Goal: Transaction & Acquisition: Purchase product/service

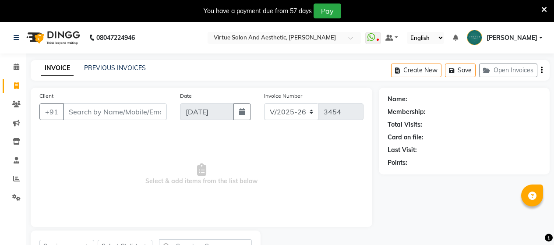
select select "4466"
select select "service"
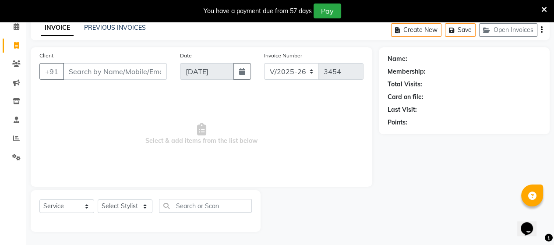
scroll to position [40, 0]
click at [120, 209] on select "Select Stylist Admin [PERSON_NAME] Apsu Auditor Ambattur [PERSON_NAME] Dingg - …" at bounding box center [125, 206] width 55 height 14
click at [58, 139] on span "Select & add items from the list below" at bounding box center [201, 134] width 324 height 88
click at [116, 209] on select "Select Stylist Admin ANUSHA Apsu Auditor Ambattur Balaji BANUPRIYA Bharath Bhuv…" at bounding box center [125, 206] width 55 height 14
click at [68, 168] on span "Select & add items from the list below" at bounding box center [201, 134] width 324 height 88
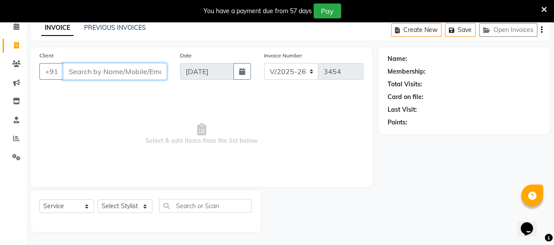
click at [118, 69] on input "Client" at bounding box center [115, 71] width 104 height 17
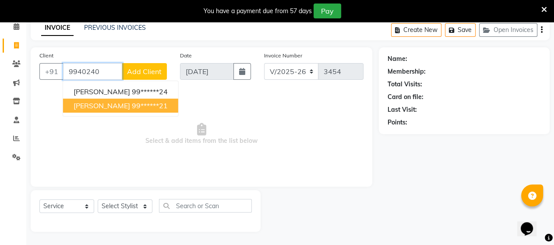
click at [120, 105] on span "[PERSON_NAME]" at bounding box center [102, 105] width 57 height 9
type input "99******21"
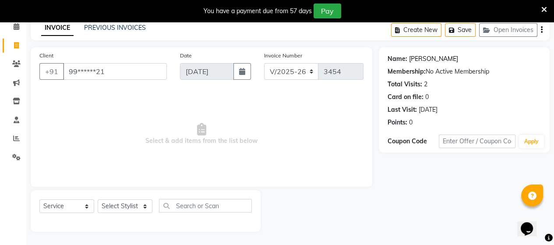
click at [440, 58] on link "Gangatharan" at bounding box center [433, 58] width 49 height 9
click at [115, 209] on select "Select Stylist Admin ANUSHA Apsu Auditor Ambattur Balaji BANUPRIYA Bharath Bhuv…" at bounding box center [125, 206] width 55 height 14
select select "30103"
click at [98, 200] on select "Select Stylist Admin ANUSHA Apsu Auditor Ambattur Balaji BANUPRIYA Bharath Bhuv…" at bounding box center [125, 206] width 55 height 14
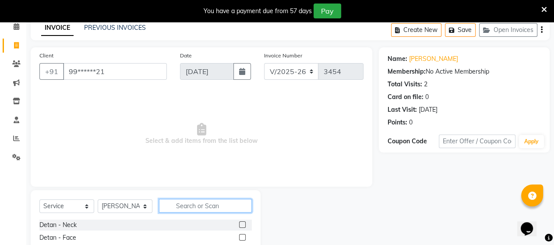
click at [182, 208] on input "text" at bounding box center [205, 206] width 93 height 14
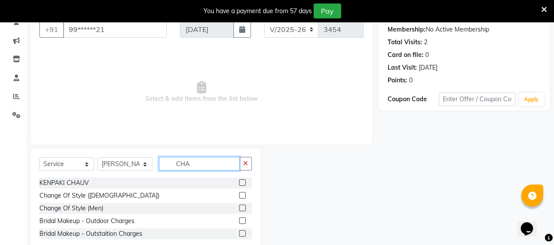
scroll to position [104, 0]
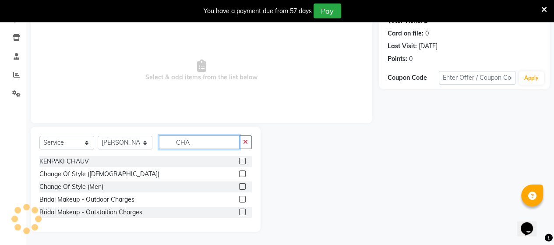
type input "CHA"
click at [242, 176] on label at bounding box center [242, 173] width 7 height 7
click at [242, 176] on input "checkbox" at bounding box center [242, 174] width 6 height 6
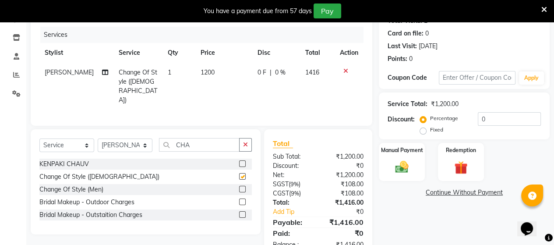
checkbox input "false"
click at [218, 143] on input "CHA" at bounding box center [199, 145] width 81 height 14
type input "C"
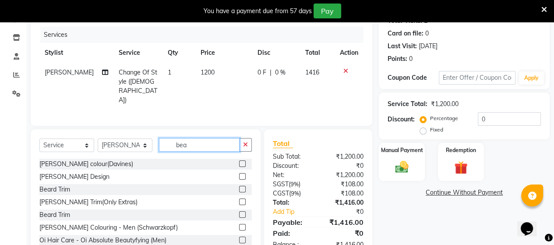
type input "bea"
click at [239, 174] on label at bounding box center [242, 176] width 7 height 7
click at [239, 174] on input "checkbox" at bounding box center [242, 177] width 6 height 6
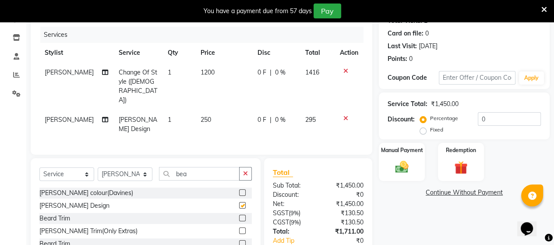
checkbox input "false"
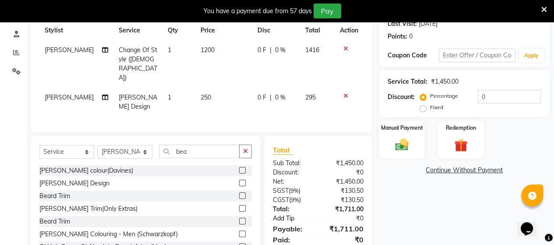
scroll to position [138, 0]
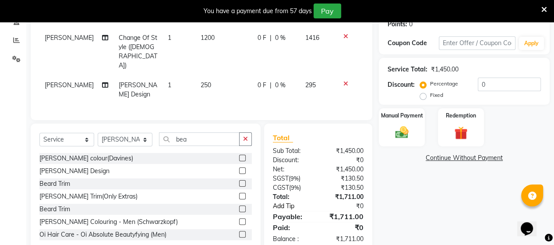
click at [321, 202] on link "Add Tip" at bounding box center [296, 206] width 60 height 9
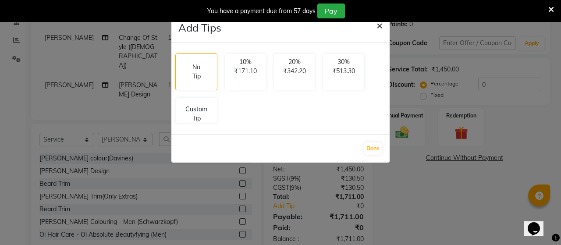
click at [379, 28] on span "×" at bounding box center [379, 24] width 6 height 13
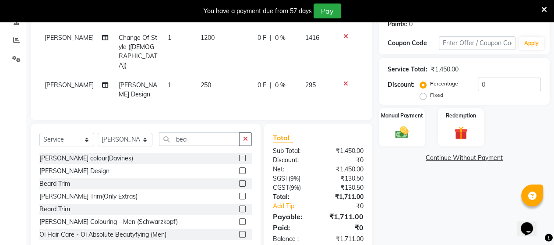
click at [345, 36] on icon at bounding box center [346, 36] width 5 height 6
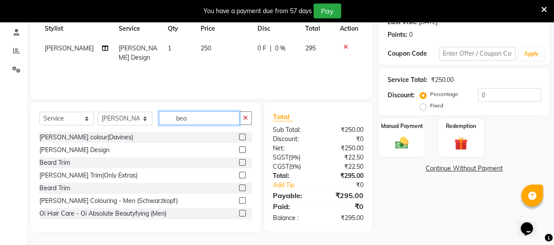
click at [212, 120] on input "bea" at bounding box center [199, 118] width 81 height 14
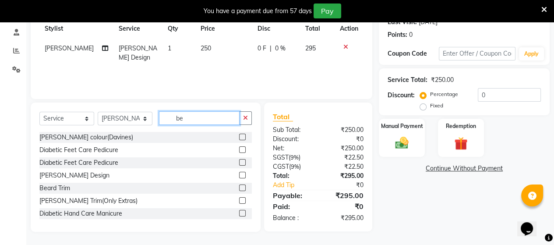
type input "b"
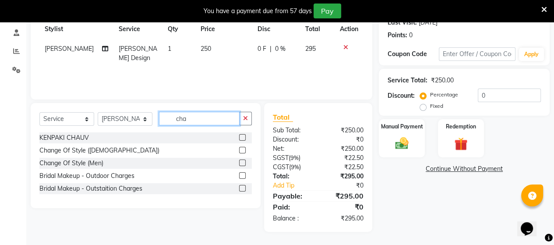
scroll to position [128, 0]
type input "cha"
click at [243, 165] on label at bounding box center [242, 162] width 7 height 7
click at [243, 165] on input "checkbox" at bounding box center [242, 163] width 6 height 6
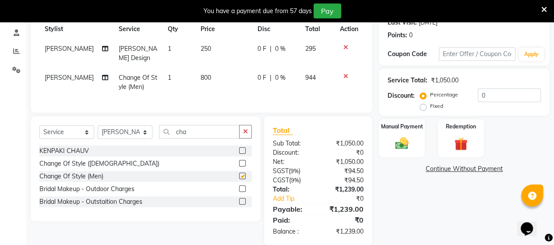
checkbox input "false"
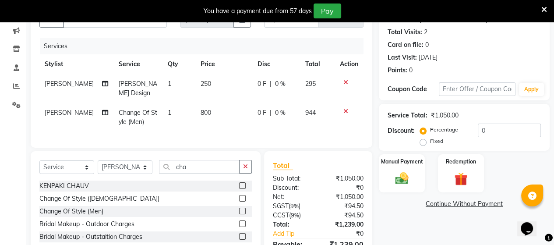
scroll to position [40, 0]
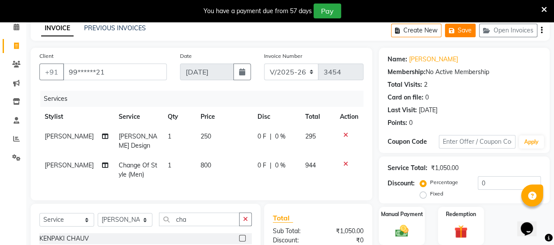
click at [465, 30] on button "Save" at bounding box center [460, 31] width 31 height 14
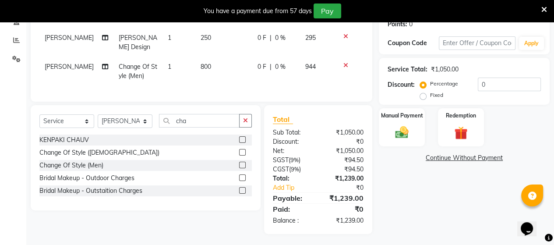
scroll to position [95, 0]
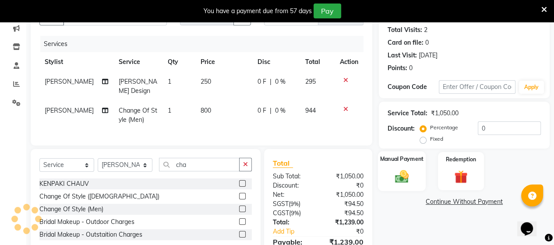
click at [415, 170] on div "Manual Payment" at bounding box center [402, 171] width 48 height 40
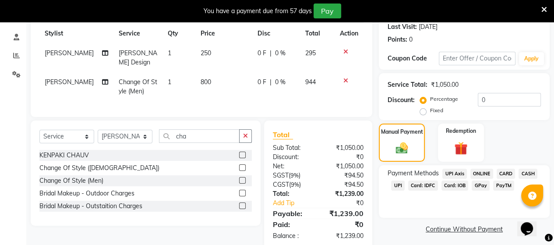
scroll to position [138, 0]
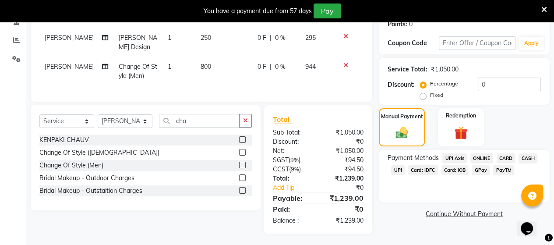
click at [400, 171] on span "UPI" at bounding box center [398, 170] width 14 height 10
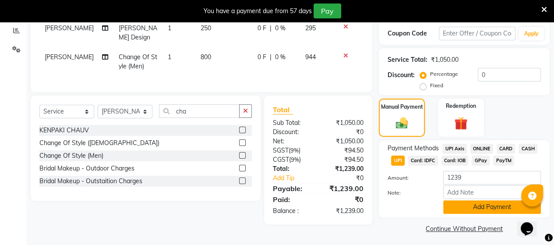
scroll to position [152, 0]
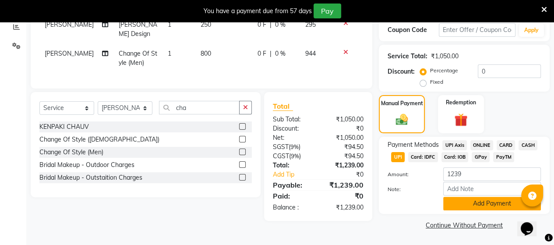
click at [465, 202] on button "Add Payment" at bounding box center [492, 204] width 98 height 14
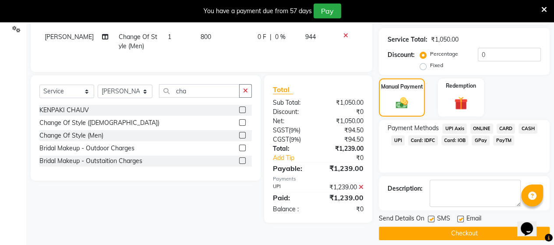
scroll to position [176, 0]
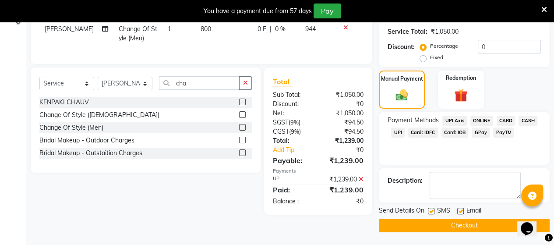
click at [442, 219] on button "Checkout" at bounding box center [464, 226] width 171 height 14
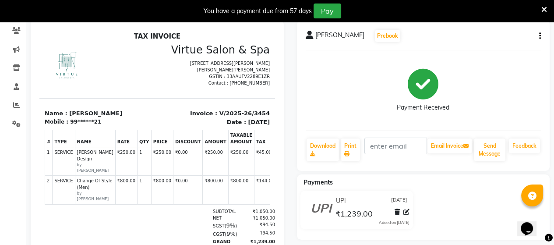
scroll to position [32, 0]
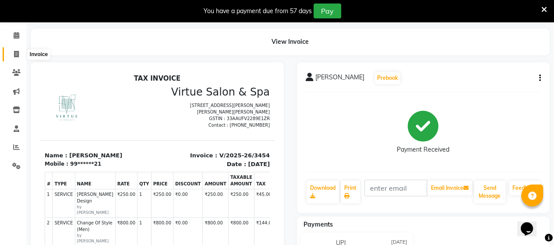
click at [19, 58] on span at bounding box center [16, 55] width 15 height 10
select select "4466"
select select "service"
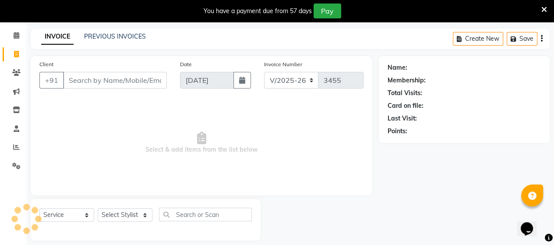
scroll to position [40, 0]
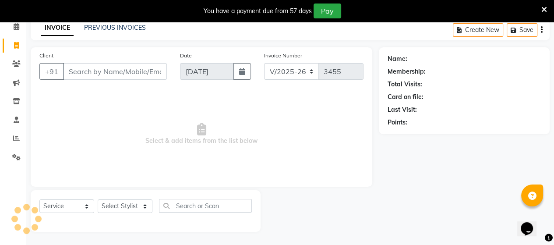
click at [91, 68] on input "Client" at bounding box center [115, 71] width 104 height 17
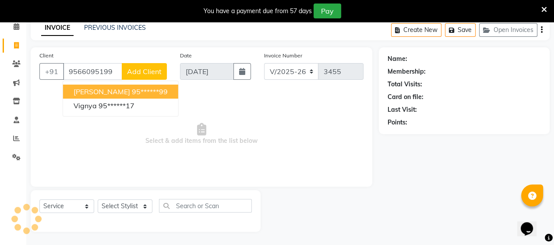
type input "9566095199"
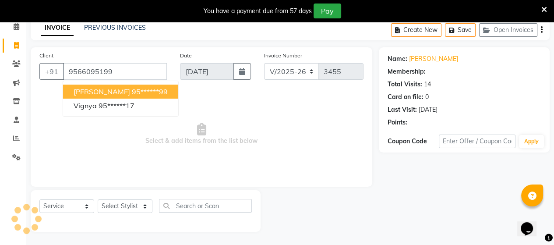
select select "1: Object"
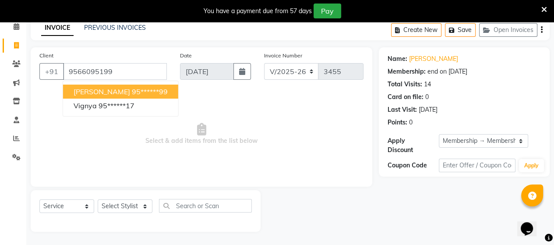
click at [132, 89] on ngb-highlight "95******99" at bounding box center [150, 91] width 36 height 9
type input "95******99"
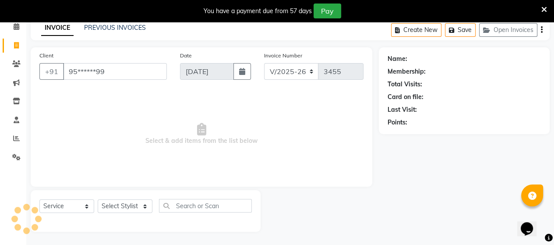
select select "1: Object"
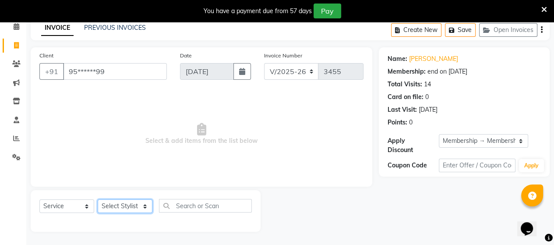
click at [120, 208] on select "Select Stylist Admin ANUSHA Apsu Auditor Ambattur Balaji BANUPRIYA Bharath Bhuv…" at bounding box center [125, 206] width 55 height 14
select select "25074"
click at [98, 200] on select "Select Stylist Admin ANUSHA Apsu Auditor Ambattur Balaji BANUPRIYA Bharath Bhuv…" at bounding box center [125, 206] width 55 height 14
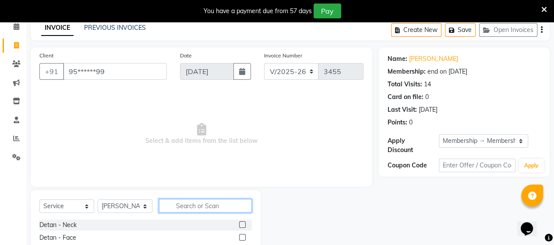
click at [196, 205] on input "text" at bounding box center [205, 206] width 93 height 14
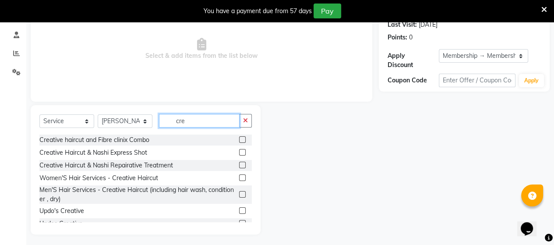
scroll to position [128, 0]
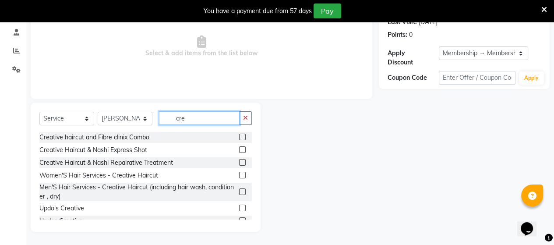
type input "cre"
click at [239, 175] on label at bounding box center [242, 175] width 7 height 7
click at [239, 175] on input "checkbox" at bounding box center [242, 176] width 6 height 6
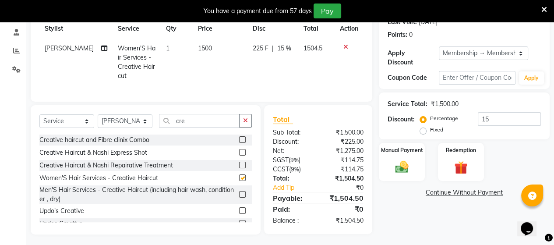
checkbox input "false"
click at [404, 164] on img at bounding box center [402, 167] width 22 height 16
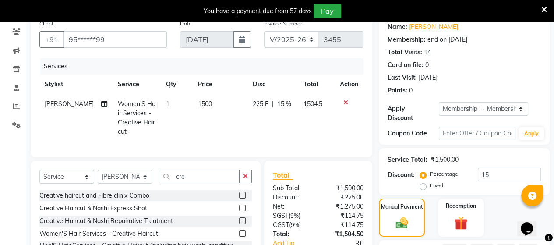
scroll to position [88, 0]
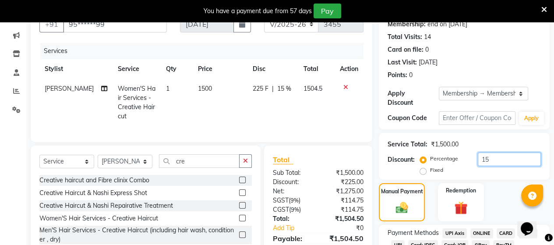
click at [499, 152] on input "15" at bounding box center [509, 159] width 63 height 14
type input "1"
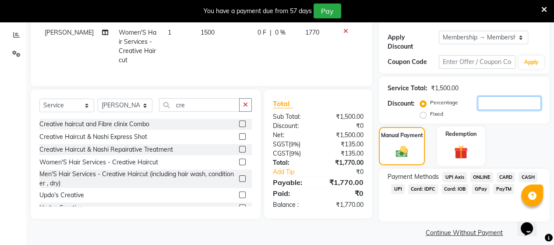
scroll to position [144, 0]
click at [317, 158] on div "Total:" at bounding box center [292, 162] width 52 height 9
click at [450, 184] on span "Card: IOB" at bounding box center [455, 189] width 27 height 10
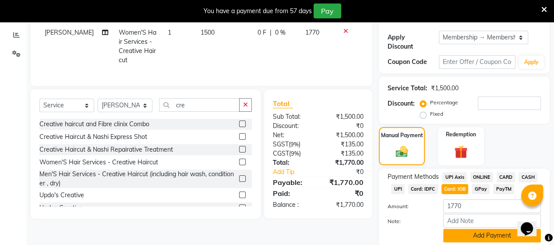
click at [459, 229] on button "Add Payment" at bounding box center [492, 236] width 98 height 14
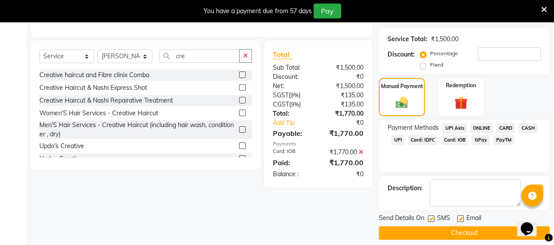
scroll to position [193, 0]
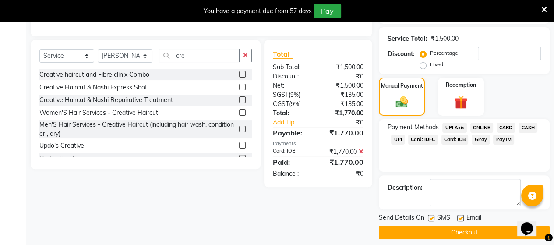
click at [455, 228] on button "Checkout" at bounding box center [464, 233] width 171 height 14
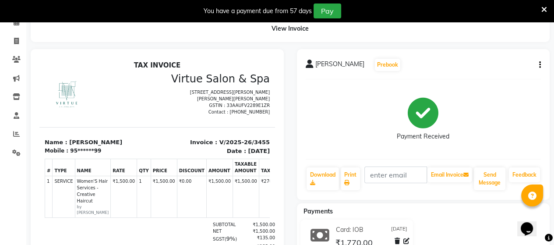
scroll to position [25, 0]
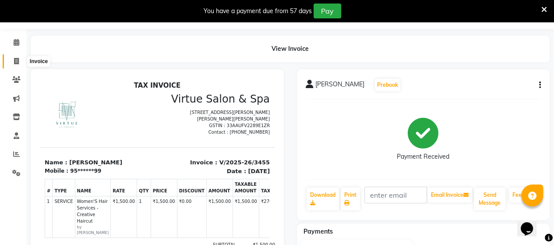
click at [16, 61] on icon at bounding box center [16, 61] width 5 height 7
select select "4466"
select select "service"
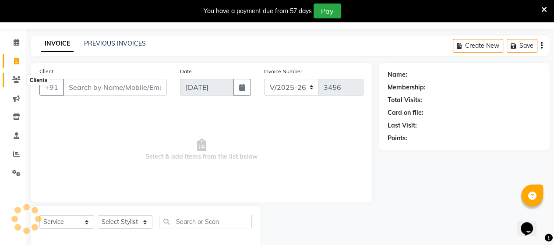
scroll to position [40, 0]
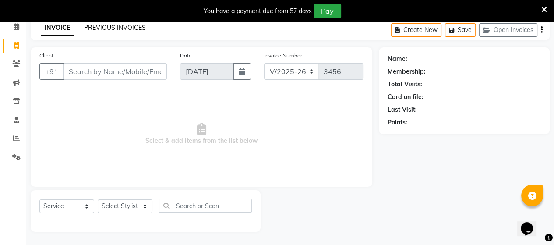
click at [129, 30] on link "PREVIOUS INVOICES" at bounding box center [115, 28] width 62 height 8
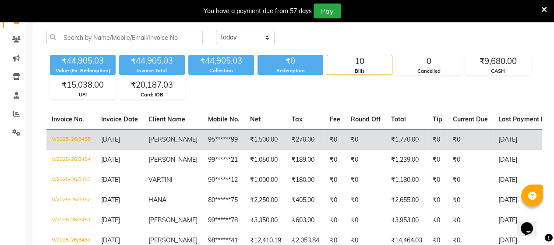
scroll to position [84, 0]
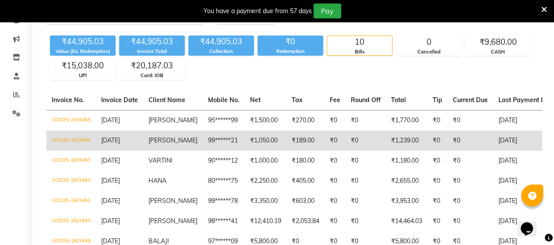
click at [223, 135] on td "99******21" at bounding box center [224, 141] width 42 height 20
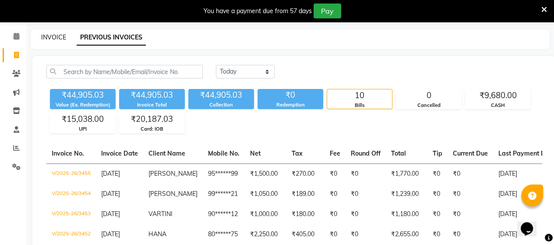
scroll to position [0, 0]
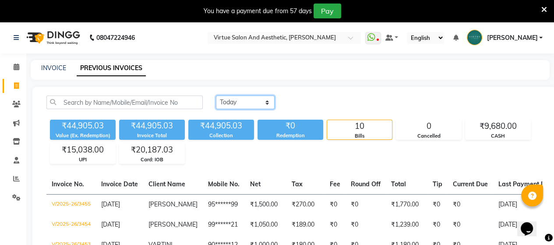
click at [231, 103] on select "Today Yesterday Custom Range" at bounding box center [245, 103] width 59 height 14
click at [55, 66] on link "INVOICE" at bounding box center [53, 68] width 25 height 8
select select "4466"
select select "service"
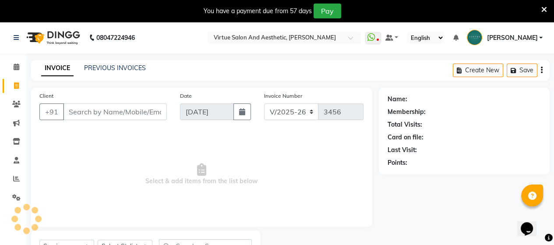
scroll to position [40, 0]
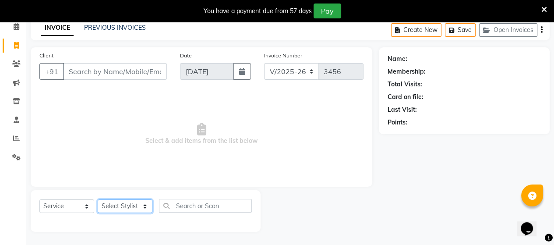
click at [128, 203] on select "Select Stylist Admin ANUSHA Apsu Auditor Ambattur Balaji BANUPRIYA Bharath Bhuv…" at bounding box center [125, 206] width 55 height 14
click at [222, 156] on span "Select & add items from the list below" at bounding box center [201, 134] width 324 height 88
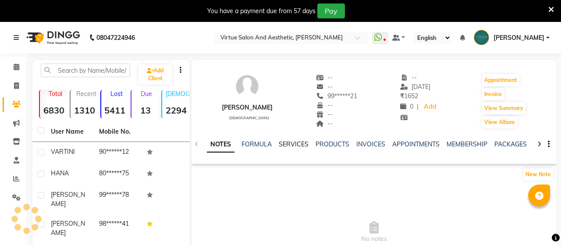
click at [291, 144] on link "SERVICES" at bounding box center [294, 144] width 30 height 8
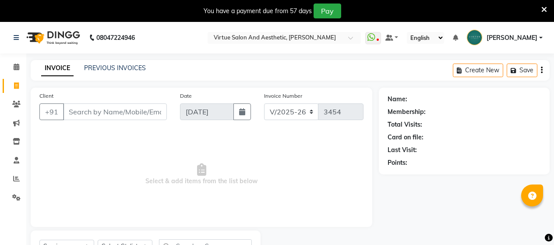
select select "4466"
select select "service"
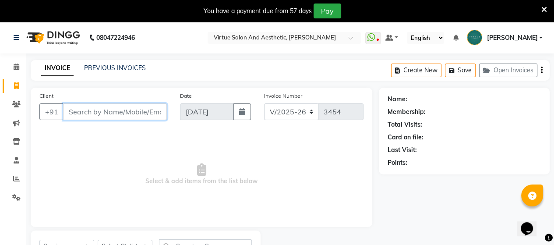
click at [91, 113] on input "Client" at bounding box center [115, 111] width 104 height 17
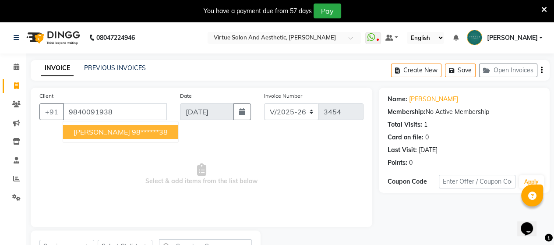
click at [93, 133] on span "MURUGESHAN" at bounding box center [102, 132] width 57 height 9
type input "98******38"
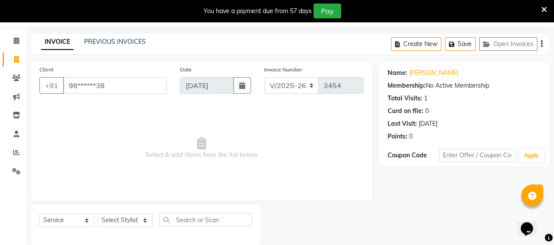
scroll to position [40, 0]
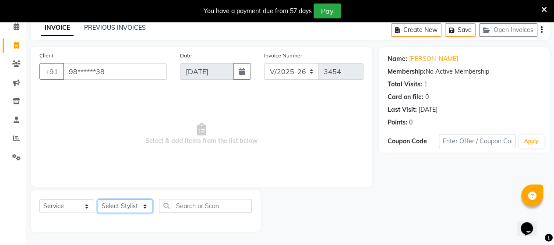
click at [117, 208] on select "Select Stylist Admin [PERSON_NAME] Apsu Auditor Ambattur [PERSON_NAME] Dingg - …" at bounding box center [125, 206] width 55 height 14
select select "87587"
click at [98, 200] on select "Select Stylist Admin ANUSHA Apsu Auditor Ambattur Balaji BANUPRIYA Bharath Bhuv…" at bounding box center [125, 206] width 55 height 14
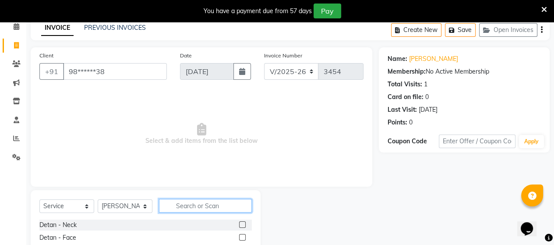
click at [182, 208] on input "text" at bounding box center [205, 206] width 93 height 14
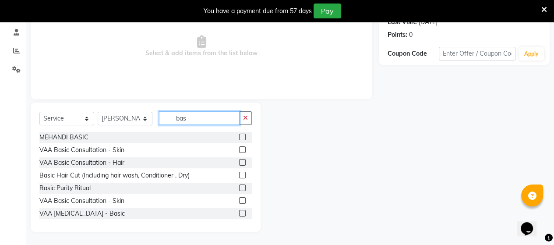
type input "bas"
click at [239, 177] on label at bounding box center [242, 175] width 7 height 7
click at [239, 177] on input "checkbox" at bounding box center [242, 176] width 6 height 6
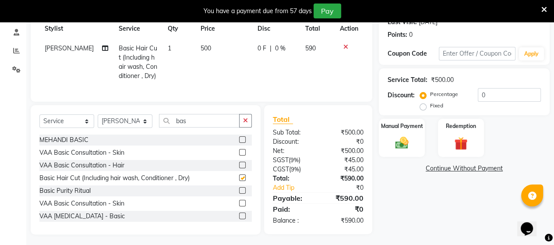
checkbox input "false"
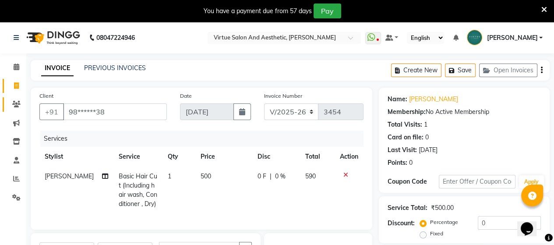
scroll to position [0, 0]
click at [422, 101] on link "Murugeshan" at bounding box center [433, 99] width 49 height 9
click at [458, 72] on button "Save" at bounding box center [460, 71] width 31 height 14
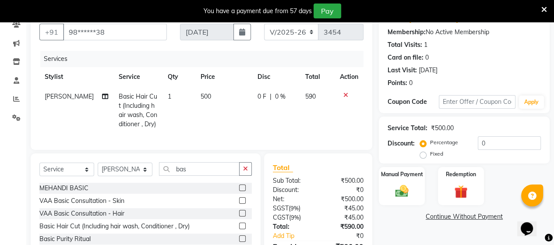
scroll to position [137, 0]
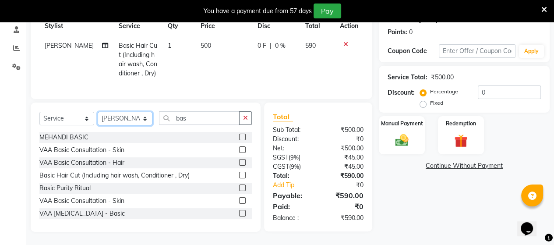
click at [128, 118] on select "Select Stylist Admin ANUSHA Apsu Auditor Ambattur Balaji BANUPRIYA Bharath Bhuv…" at bounding box center [125, 119] width 55 height 14
select select "25078"
click at [98, 112] on select "Select Stylist Admin ANUSHA Apsu Auditor Ambattur Balaji BANUPRIYA Bharath Bhuv…" at bounding box center [125, 119] width 55 height 14
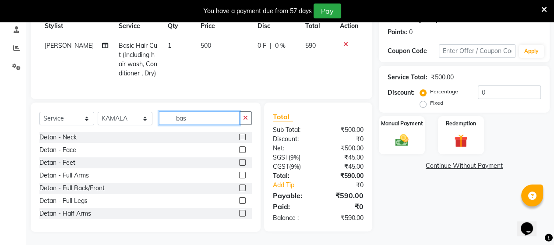
click at [205, 118] on input "bas" at bounding box center [199, 118] width 81 height 14
type input "b"
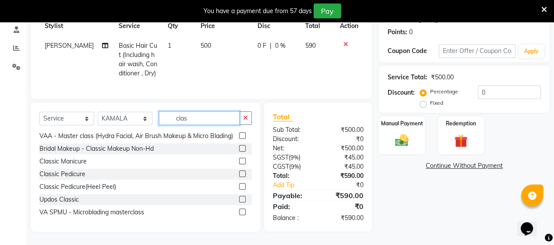
scroll to position [47, 0]
type input "clas"
click at [239, 174] on label at bounding box center [242, 173] width 7 height 7
click at [239, 174] on input "checkbox" at bounding box center [242, 174] width 6 height 6
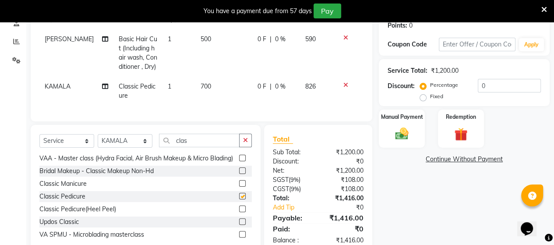
checkbox input "false"
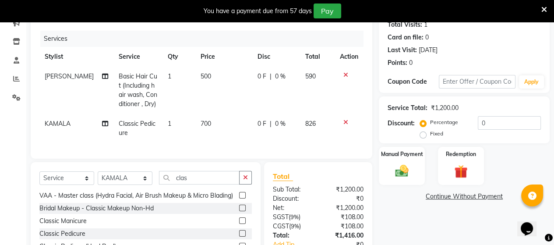
scroll to position [6, 0]
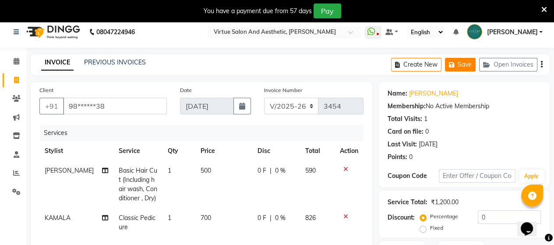
click at [461, 64] on button "Save" at bounding box center [460, 65] width 31 height 14
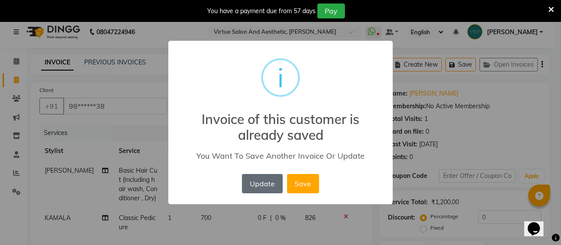
click at [272, 189] on button "Update" at bounding box center [262, 183] width 40 height 19
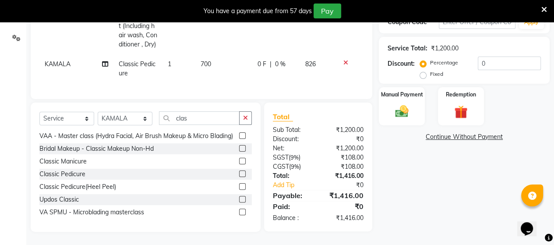
scroll to position [166, 0]
click at [396, 103] on img at bounding box center [402, 111] width 22 height 16
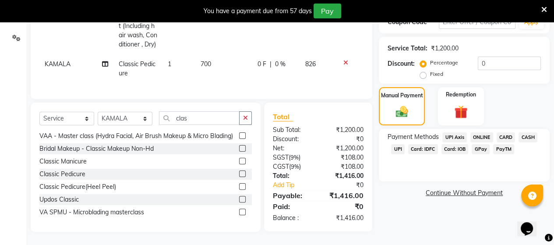
click at [528, 132] on span "CASH" at bounding box center [528, 137] width 19 height 10
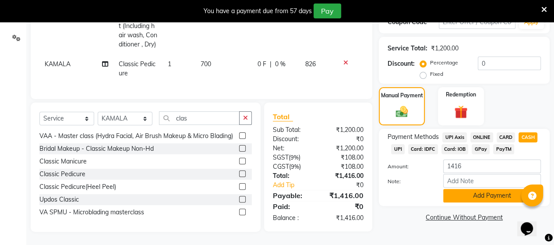
click at [478, 189] on button "Add Payment" at bounding box center [492, 196] width 98 height 14
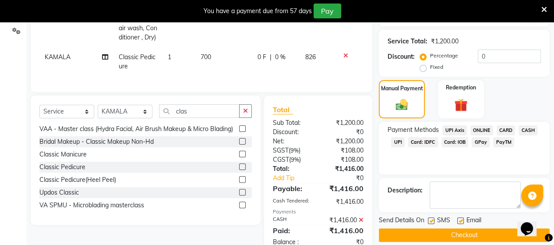
click at [433, 235] on button "Checkout" at bounding box center [464, 235] width 171 height 14
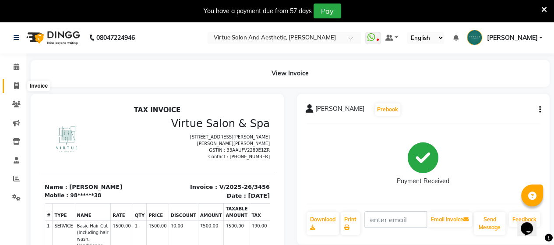
click at [12, 86] on span at bounding box center [16, 86] width 15 height 10
select select "service"
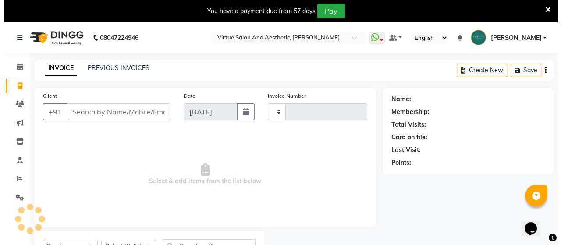
scroll to position [40, 0]
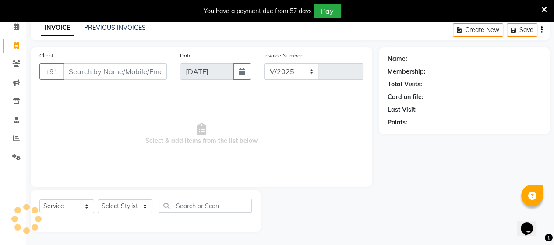
select select "4466"
type input "3457"
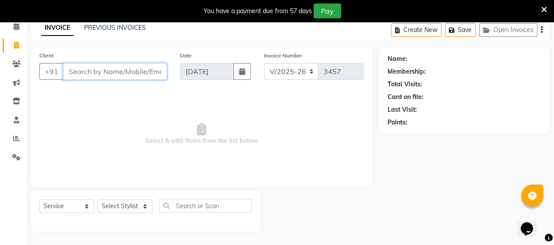
click at [95, 66] on input "Client" at bounding box center [115, 71] width 104 height 17
type input "98403388020"
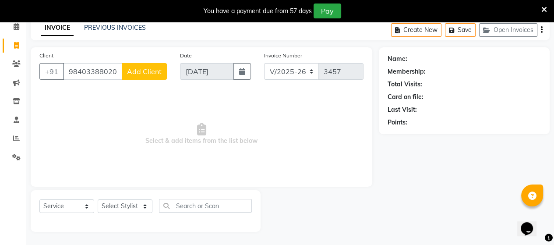
click at [137, 74] on span "Add Client" at bounding box center [144, 71] width 35 height 9
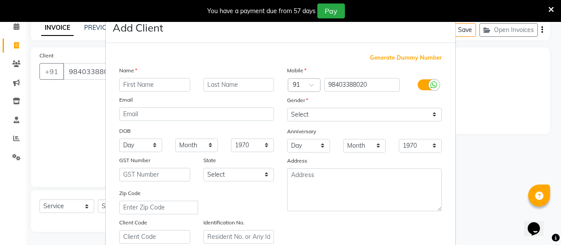
click at [143, 85] on input "text" at bounding box center [154, 85] width 71 height 14
type input "krithik"
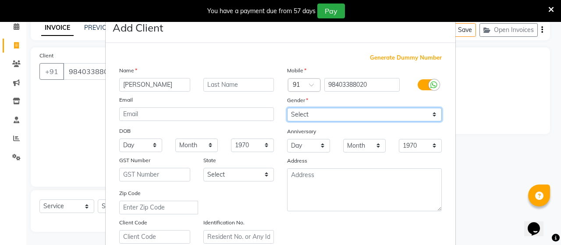
click at [311, 117] on select "Select Male Female Other Prefer Not To Say" at bounding box center [364, 115] width 155 height 14
select select "female"
click at [287, 108] on select "Select Male Female Other Prefer Not To Say" at bounding box center [364, 115] width 155 height 14
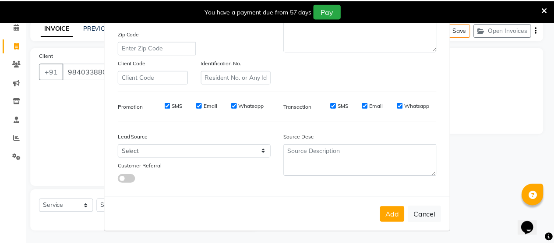
scroll to position [163, 0]
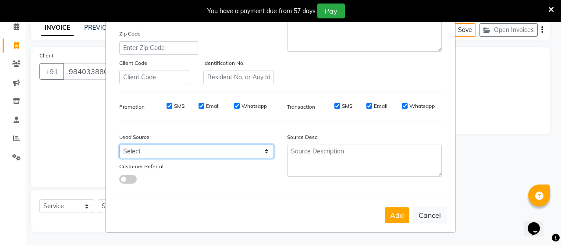
click at [159, 152] on select "Select Walk-in Referral Internet Friend Word of Mouth Advertisement Facebook Ju…" at bounding box center [196, 152] width 155 height 14
select select "30556"
click at [119, 145] on select "Select Walk-in Referral Internet Friend Word of Mouth Advertisement Facebook Ju…" at bounding box center [196, 152] width 155 height 14
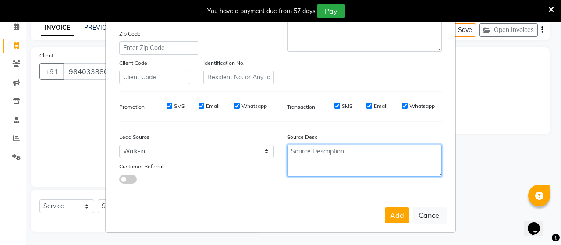
click at [339, 164] on textarea at bounding box center [364, 161] width 155 height 32
type textarea "n"
type textarea "NEW"
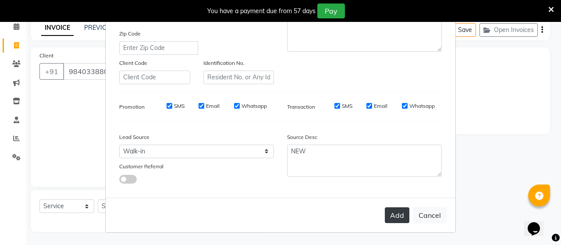
click at [389, 212] on button "Add" at bounding box center [397, 215] width 25 height 16
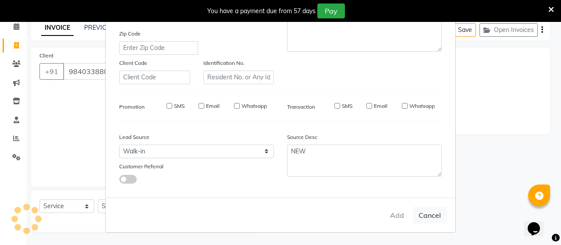
type input "98*******20"
select select
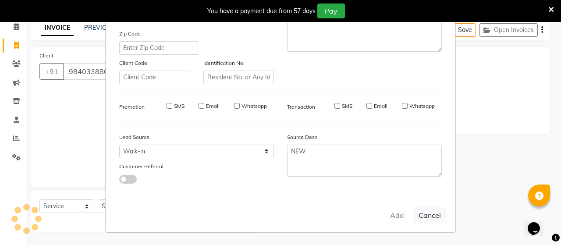
select select
checkbox input "false"
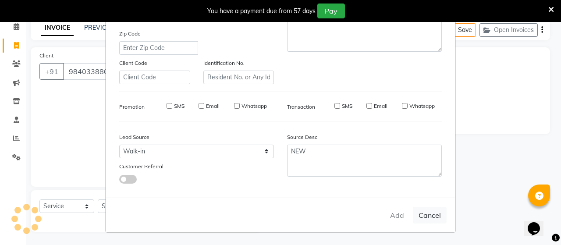
checkbox input "false"
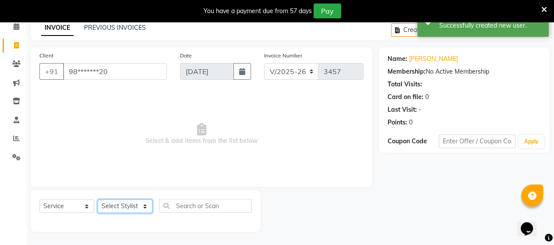
click at [110, 205] on select "Select Stylist Admin ANUSHA Apsu Auditor Ambattur Balaji BANUPRIYA Bharath Bhuv…" at bounding box center [125, 206] width 55 height 14
select select "87587"
click at [98, 200] on select "Select Stylist Admin ANUSHA Apsu Auditor Ambattur Balaji BANUPRIYA Bharath Bhuv…" at bounding box center [125, 206] width 55 height 14
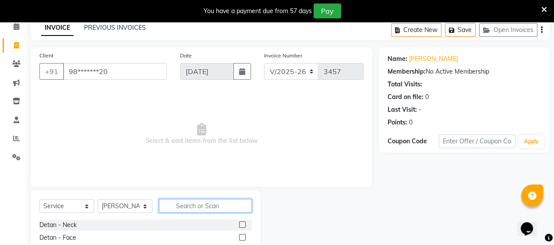
click at [205, 209] on input "text" at bounding box center [205, 206] width 93 height 14
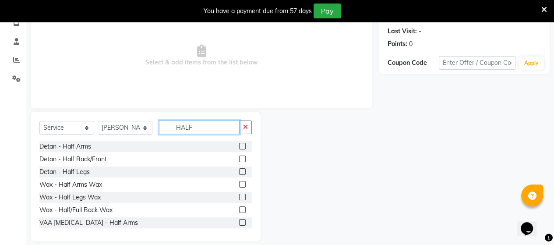
scroll to position [128, 0]
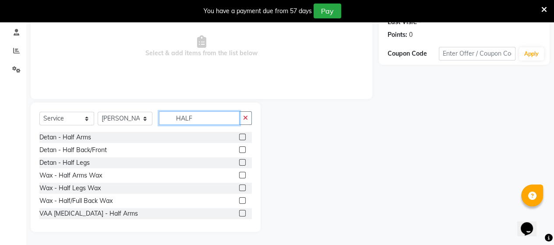
type input "HALF"
click at [239, 176] on label at bounding box center [242, 175] width 7 height 7
click at [239, 176] on input "checkbox" at bounding box center [242, 176] width 6 height 6
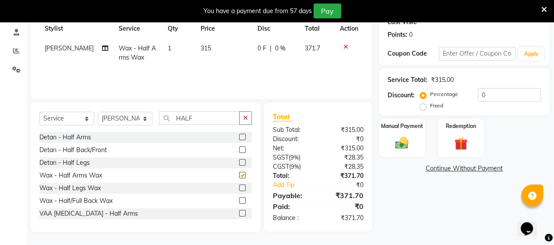
checkbox input "false"
click at [239, 189] on label at bounding box center [242, 187] width 7 height 7
click at [239, 189] on input "checkbox" at bounding box center [242, 188] width 6 height 6
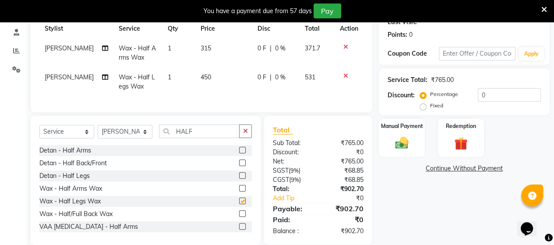
checkbox input "false"
click at [344, 47] on icon at bounding box center [346, 47] width 5 height 6
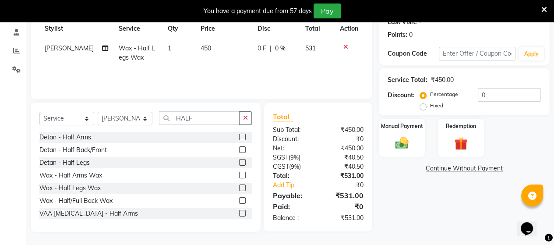
click at [61, 45] on span "KESHAV" at bounding box center [69, 48] width 49 height 8
select select "87587"
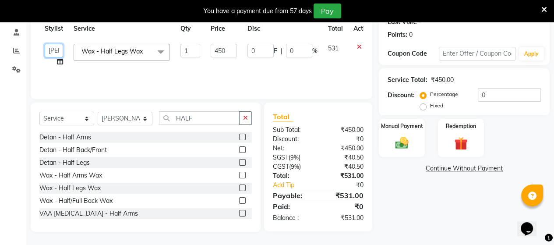
drag, startPoint x: 61, startPoint y: 45, endPoint x: 60, endPoint y: 50, distance: 5.4
click at [60, 50] on select "Admin ANUSHA Apsu Auditor Ambattur Balaji BANUPRIYA Bharath Bhuvanesh Dingg - S…" at bounding box center [54, 51] width 18 height 14
select select "59088"
click at [124, 119] on select "Select Stylist Admin ANUSHA Apsu Auditor Ambattur Balaji BANUPRIYA Bharath Bhuv…" at bounding box center [125, 119] width 55 height 14
select select "59088"
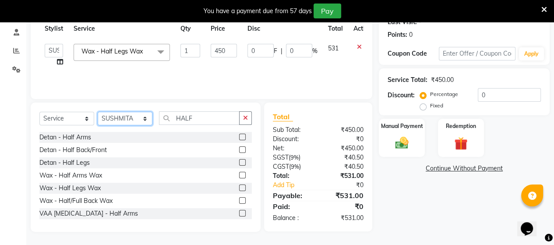
click at [98, 112] on select "Select Stylist Admin ANUSHA Apsu Auditor Ambattur Balaji BANUPRIYA Bharath Bhuv…" at bounding box center [125, 119] width 55 height 14
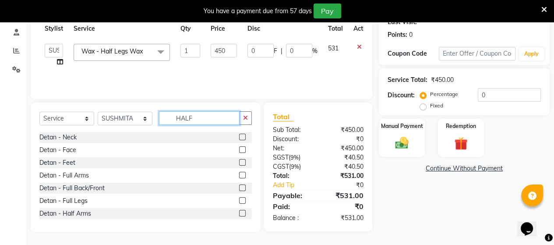
click at [207, 119] on input "HALF" at bounding box center [199, 118] width 81 height 14
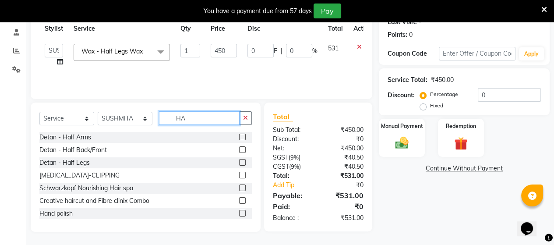
type input "H"
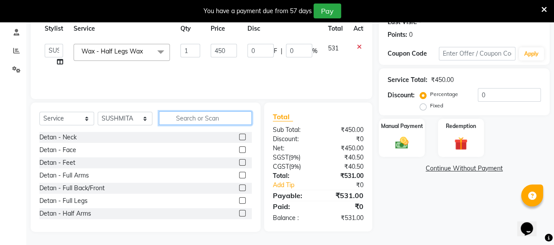
type input "L"
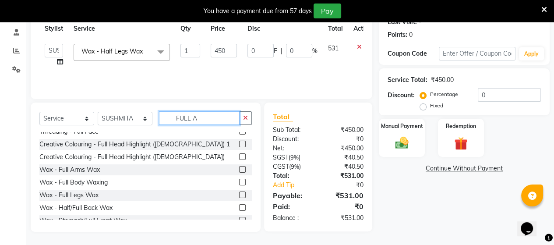
scroll to position [31, 0]
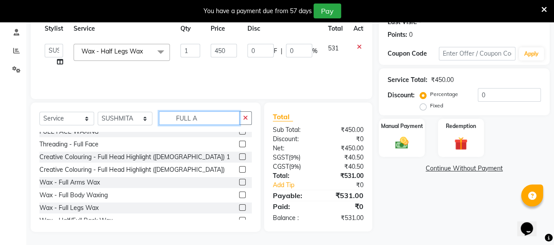
type input "FULL A"
click at [239, 182] on label at bounding box center [242, 182] width 7 height 7
click at [239, 182] on input "checkbox" at bounding box center [242, 183] width 6 height 6
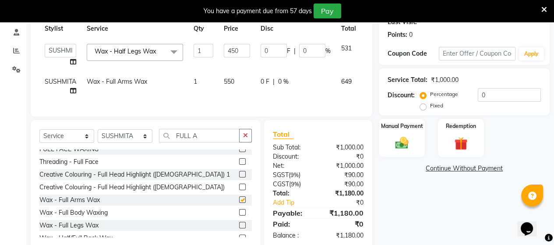
checkbox input "false"
click at [242, 53] on input "450" at bounding box center [237, 51] width 26 height 14
type input "4"
type input "600"
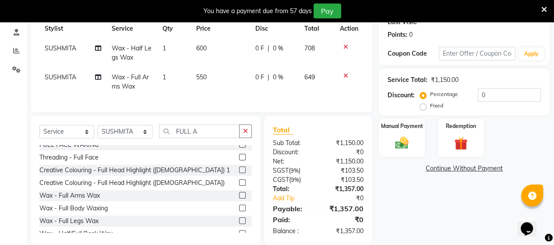
click at [227, 80] on td "550" at bounding box center [221, 81] width 60 height 29
select select "59088"
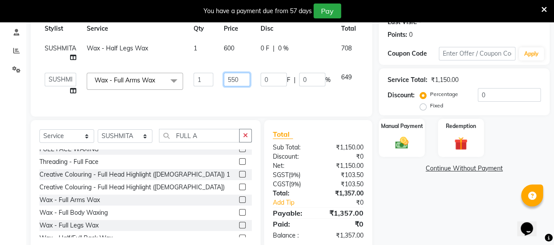
click at [242, 80] on input "550" at bounding box center [237, 80] width 26 height 14
type input "5"
type input "600"
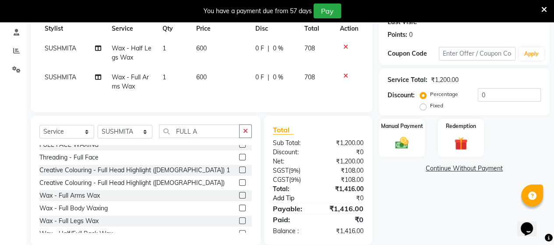
click at [315, 203] on link "Add Tip" at bounding box center [296, 198] width 60 height 9
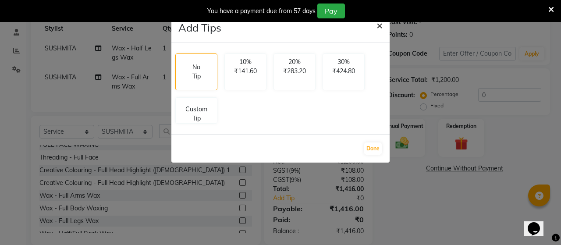
click at [379, 25] on span "×" at bounding box center [379, 24] width 6 height 13
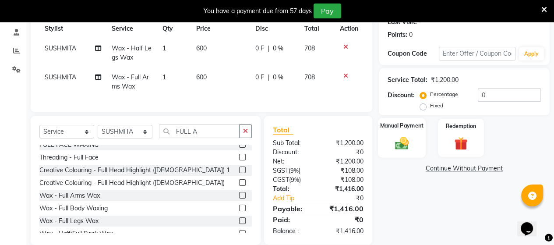
click at [400, 138] on img at bounding box center [402, 143] width 22 height 16
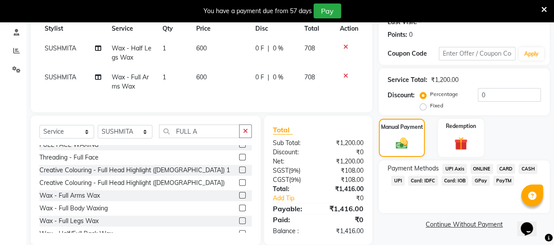
click at [528, 168] on span "CASH" at bounding box center [528, 169] width 19 height 10
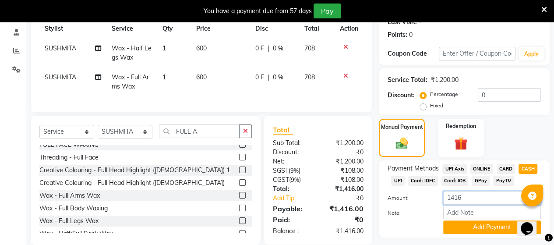
click at [470, 201] on input "1416" at bounding box center [492, 198] width 98 height 14
type input "1000"
click at [465, 226] on button "Add Payment" at bounding box center [492, 227] width 98 height 14
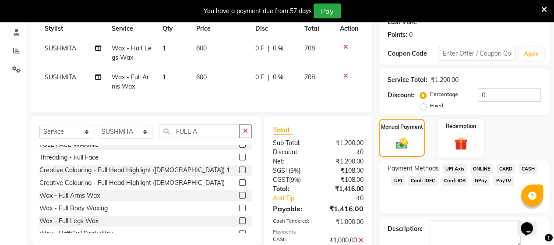
click at [399, 181] on span "UPI" at bounding box center [398, 181] width 14 height 10
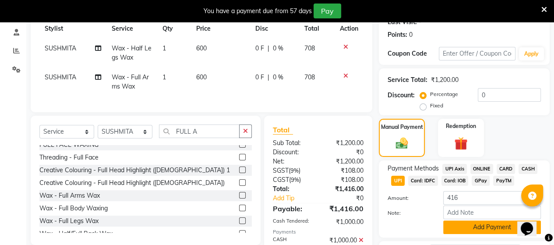
click at [458, 226] on button "Add Payment" at bounding box center [492, 227] width 98 height 14
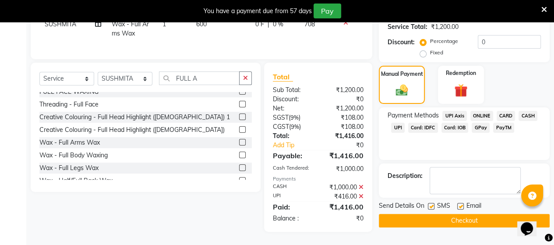
scroll to position [188, 0]
click at [449, 216] on button "Checkout" at bounding box center [464, 221] width 171 height 14
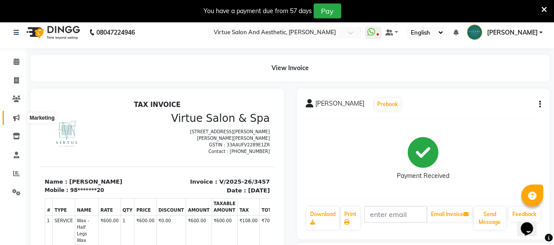
scroll to position [1, 0]
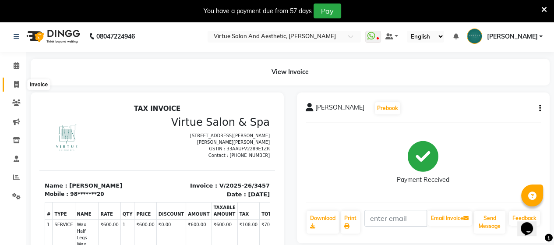
click at [15, 81] on icon at bounding box center [16, 84] width 5 height 7
select select "service"
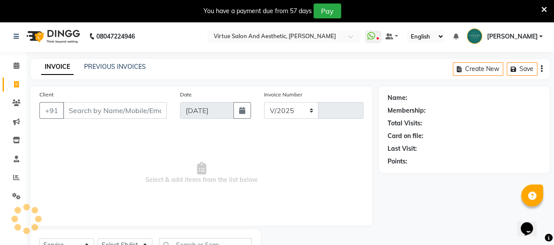
select select "4466"
type input "3458"
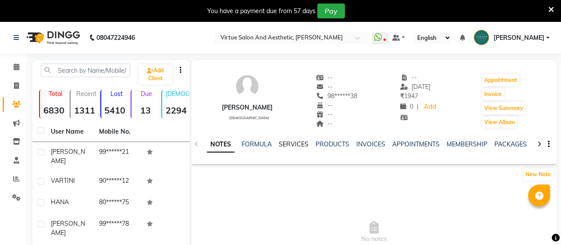
click at [282, 144] on link "SERVICES" at bounding box center [294, 144] width 30 height 8
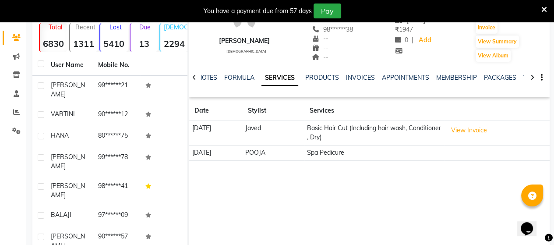
scroll to position [88, 0]
